Goal: Transaction & Acquisition: Download file/media

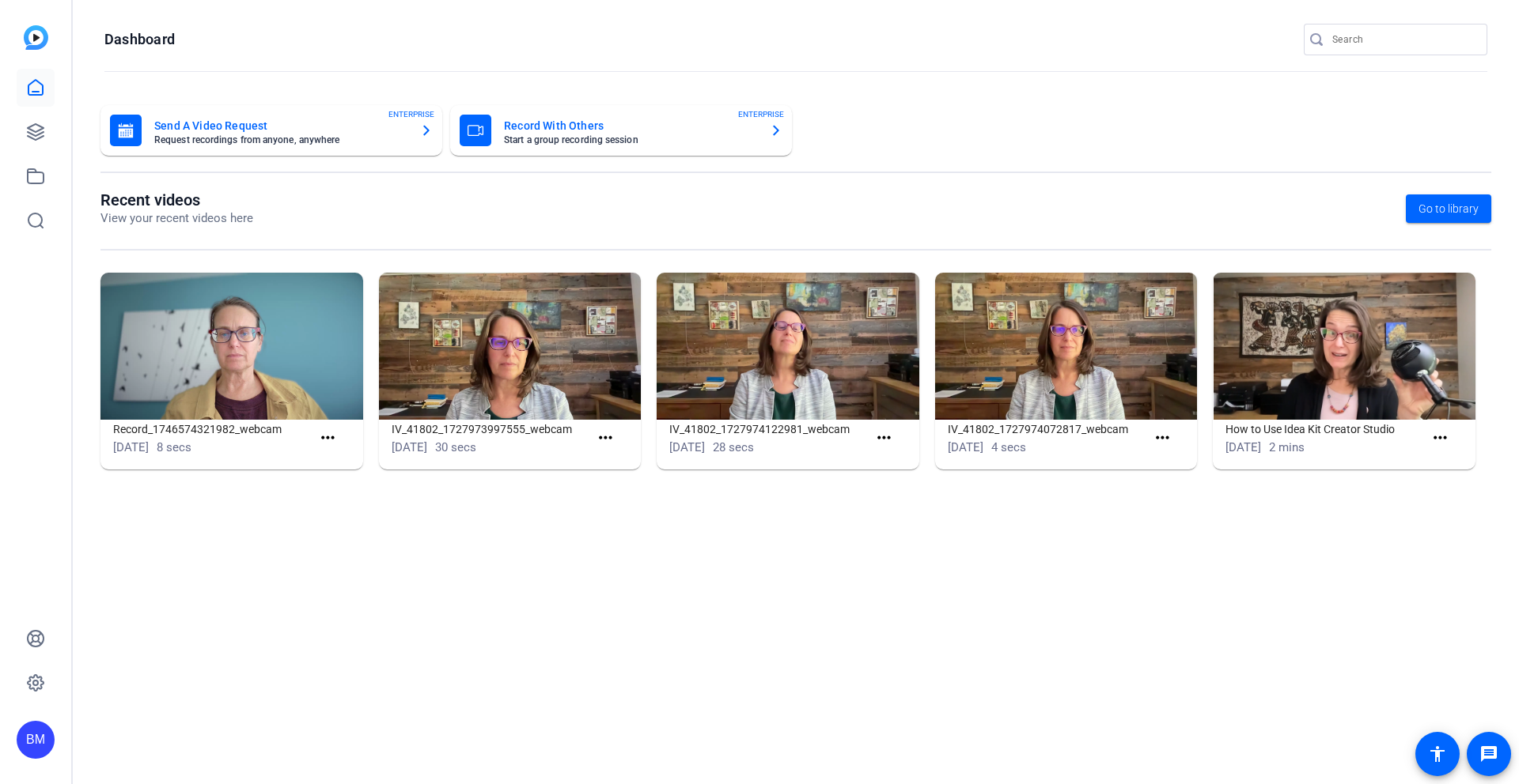
click at [1343, 42] on input "Search" at bounding box center [1403, 40] width 143 height 19
type input "tristar"
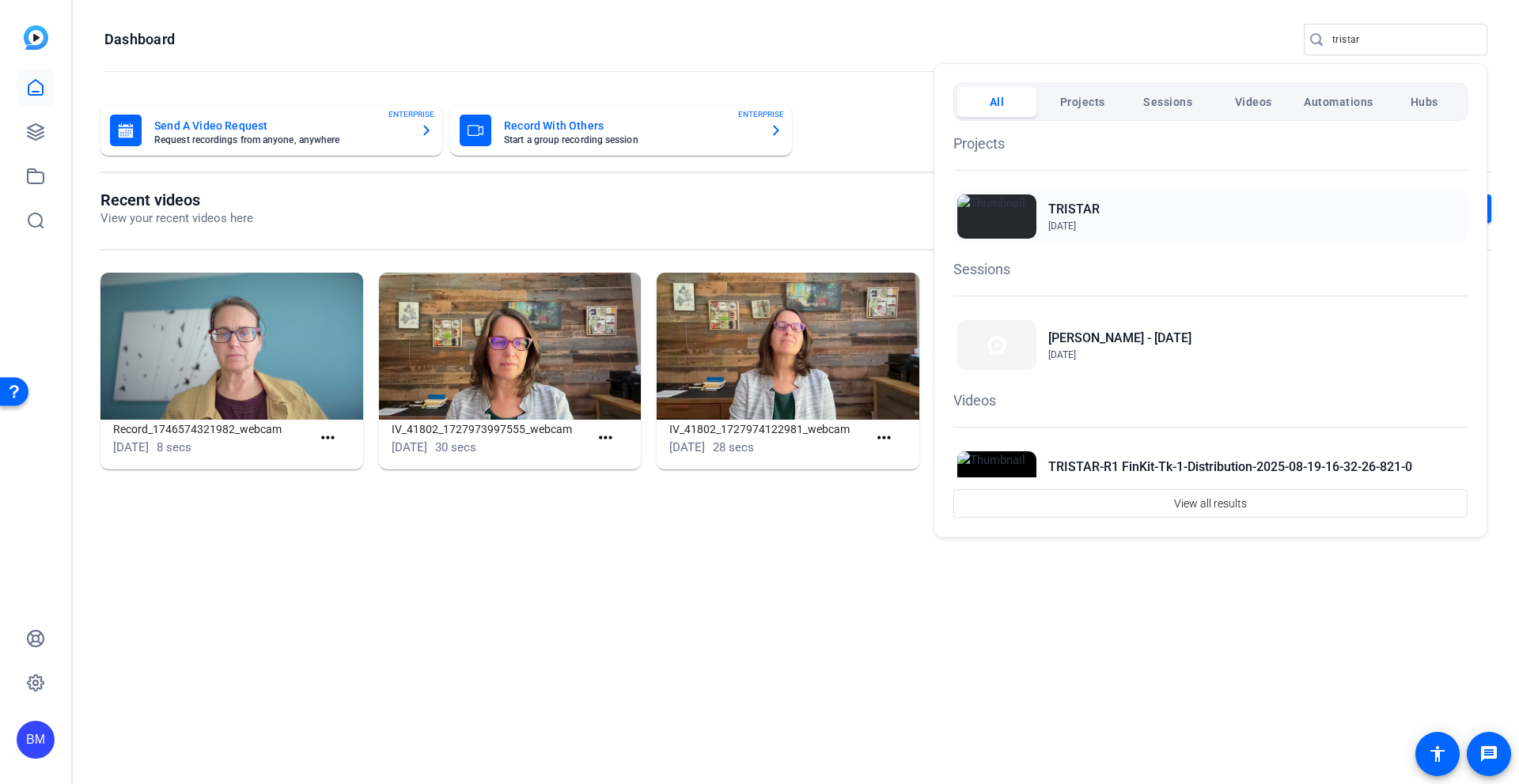
click at [1080, 201] on h2 "TRISTAR" at bounding box center [1073, 209] width 52 height 19
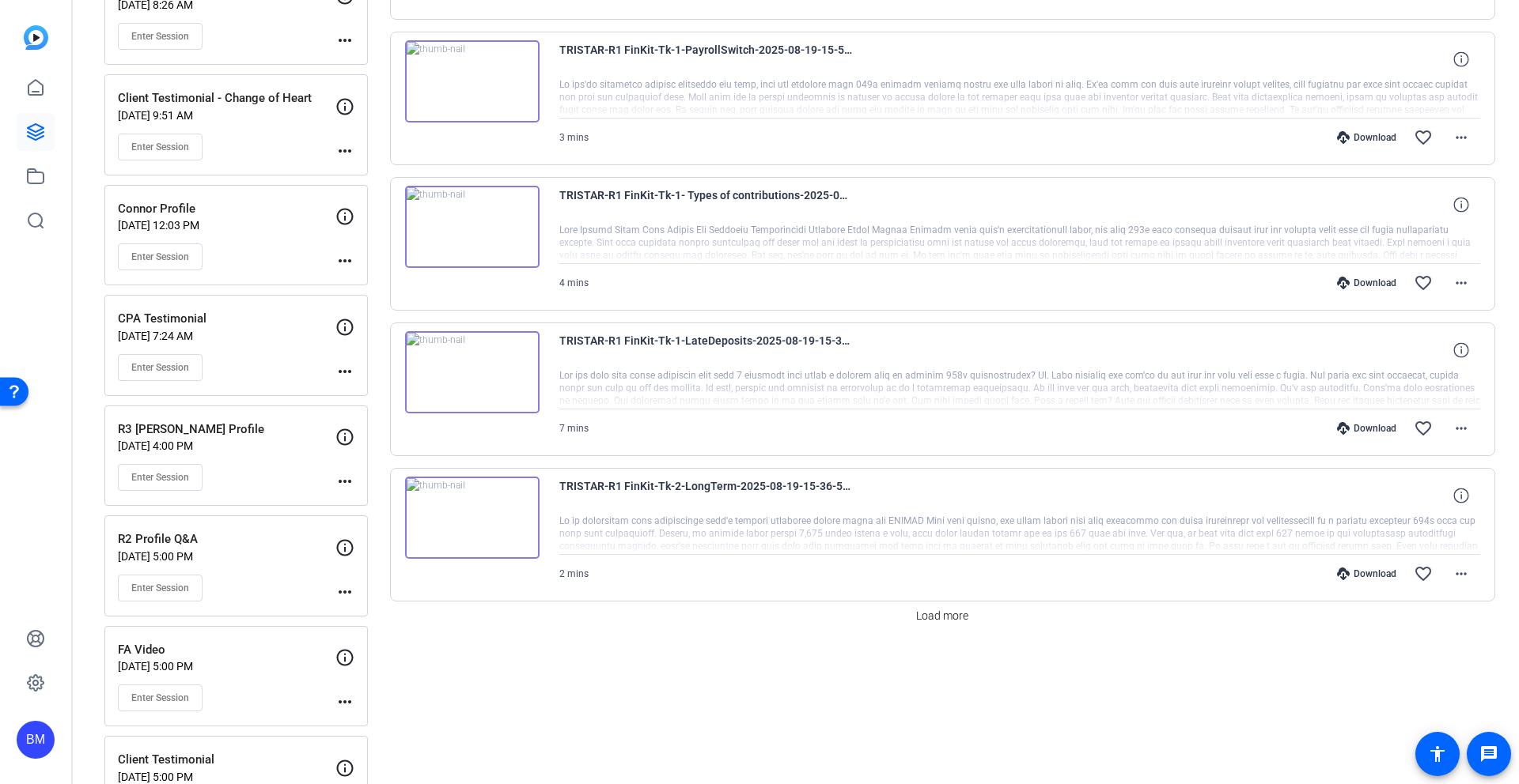
scroll to position [1193, 0]
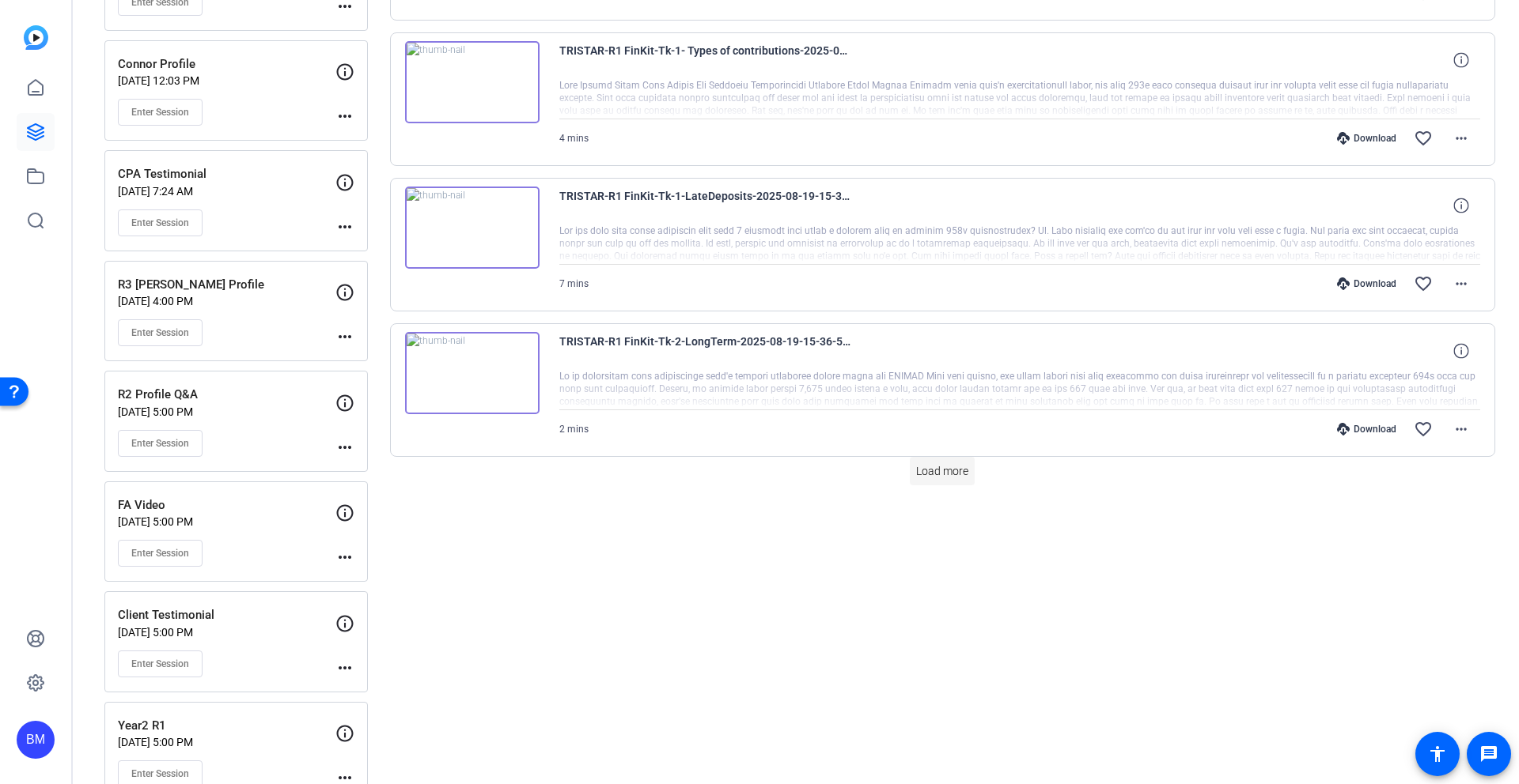
click at [940, 474] on span "Load more" at bounding box center [942, 471] width 52 height 17
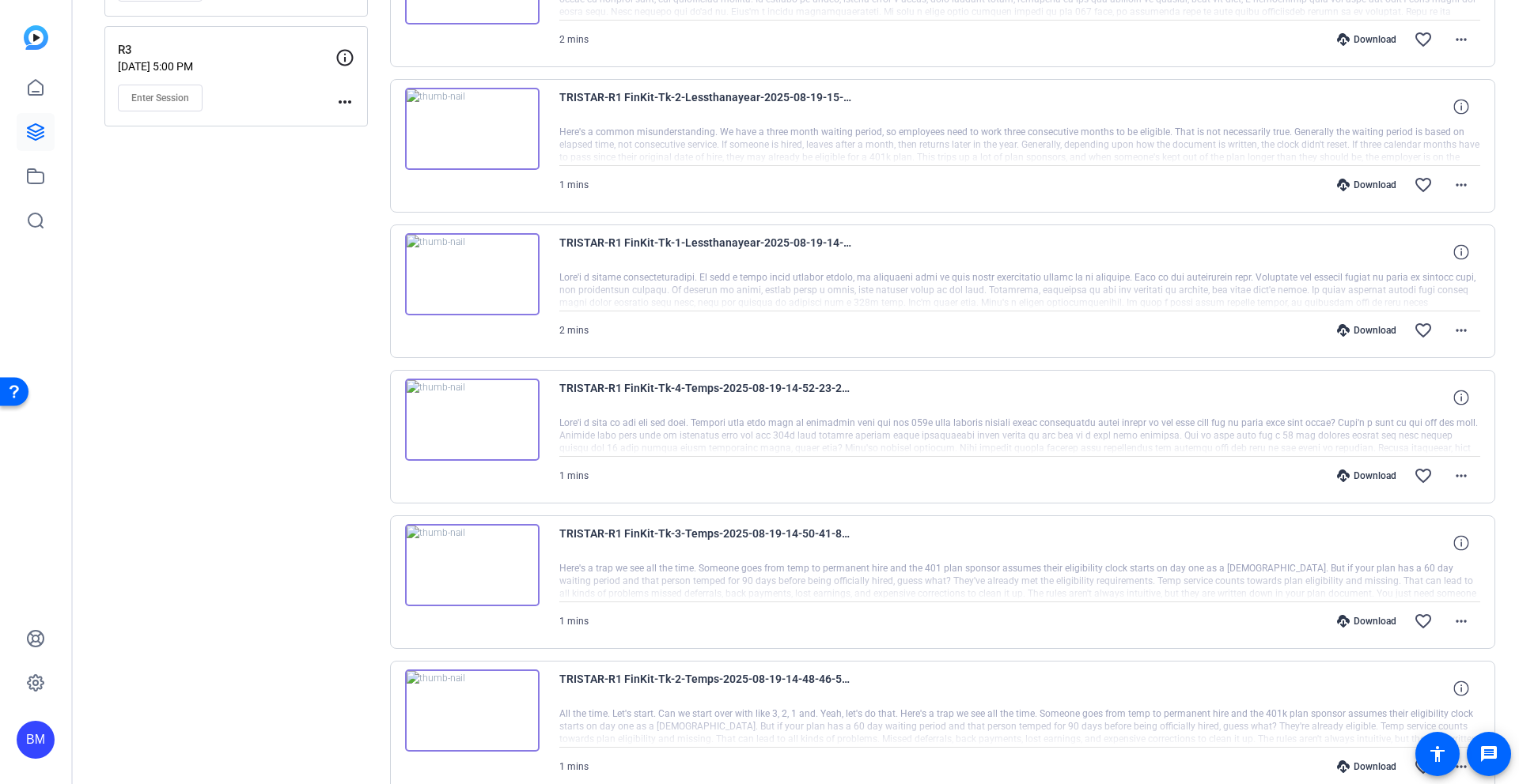
scroll to position [2327, 0]
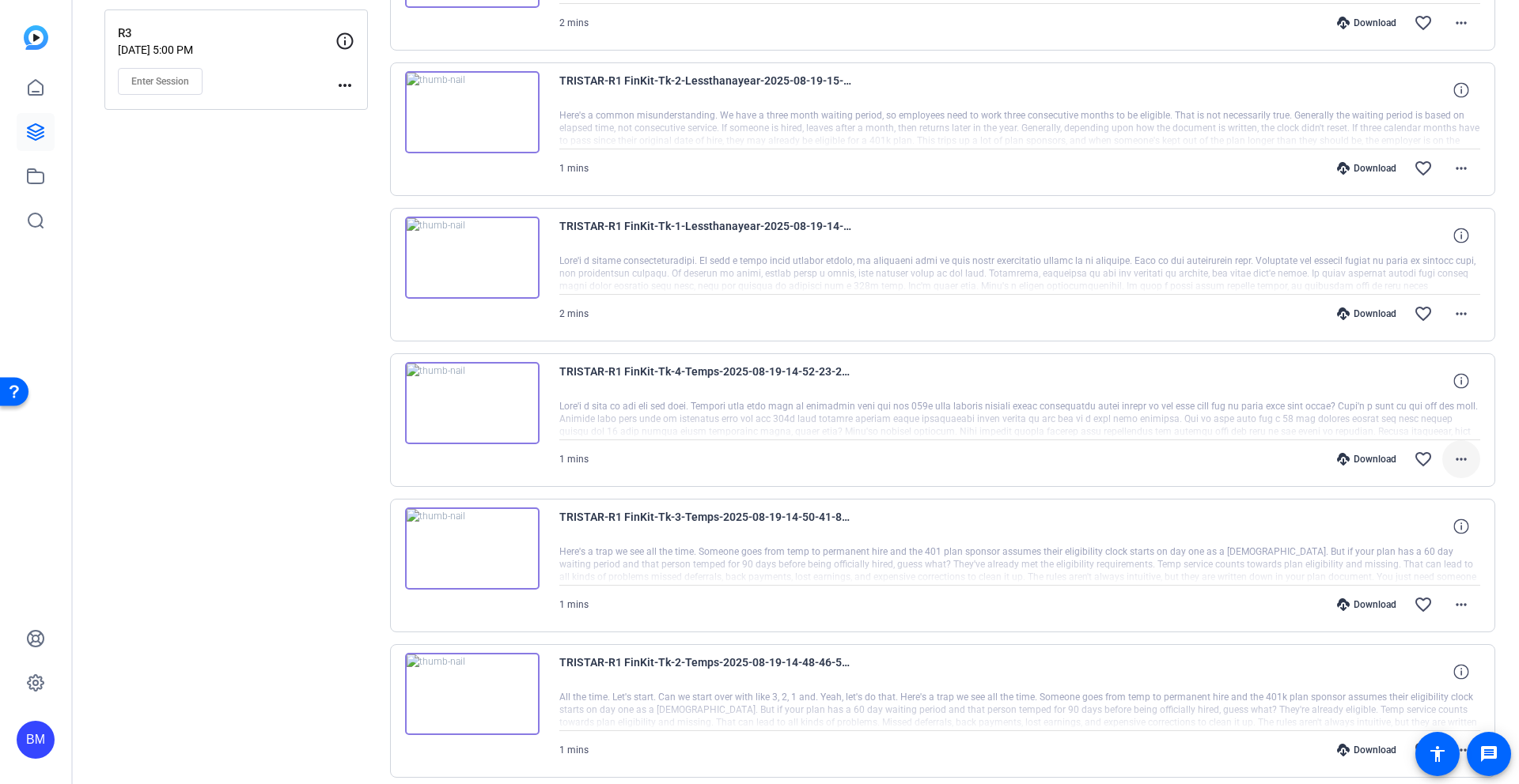
click at [1460, 461] on mat-icon "more_horiz" at bounding box center [1461, 459] width 19 height 19
click at [1429, 525] on span "Download MP4" at bounding box center [1411, 532] width 95 height 19
